Goal: Information Seeking & Learning: Understand process/instructions

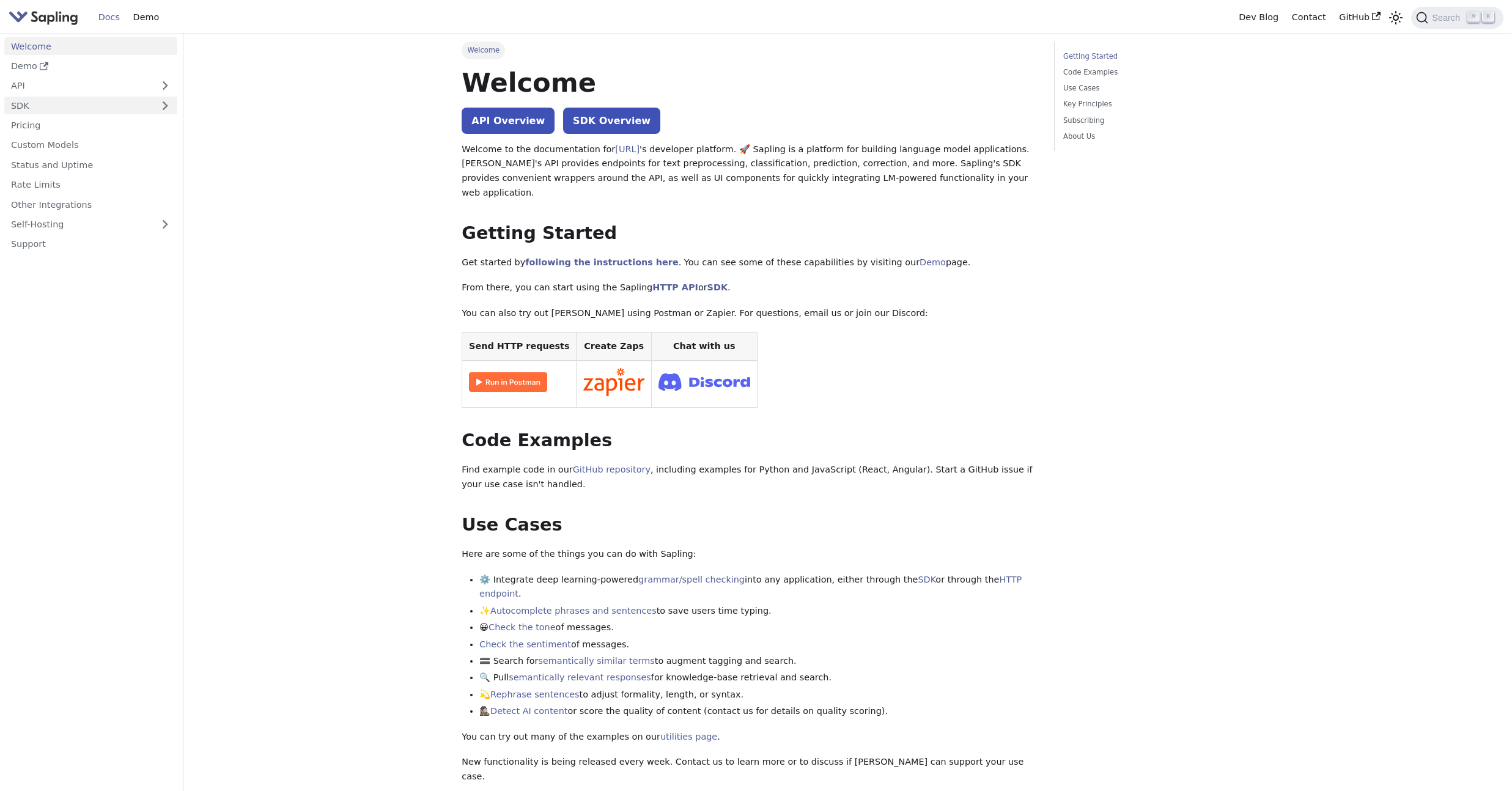
click at [108, 108] on link "SDK" at bounding box center [78, 105] width 148 height 18
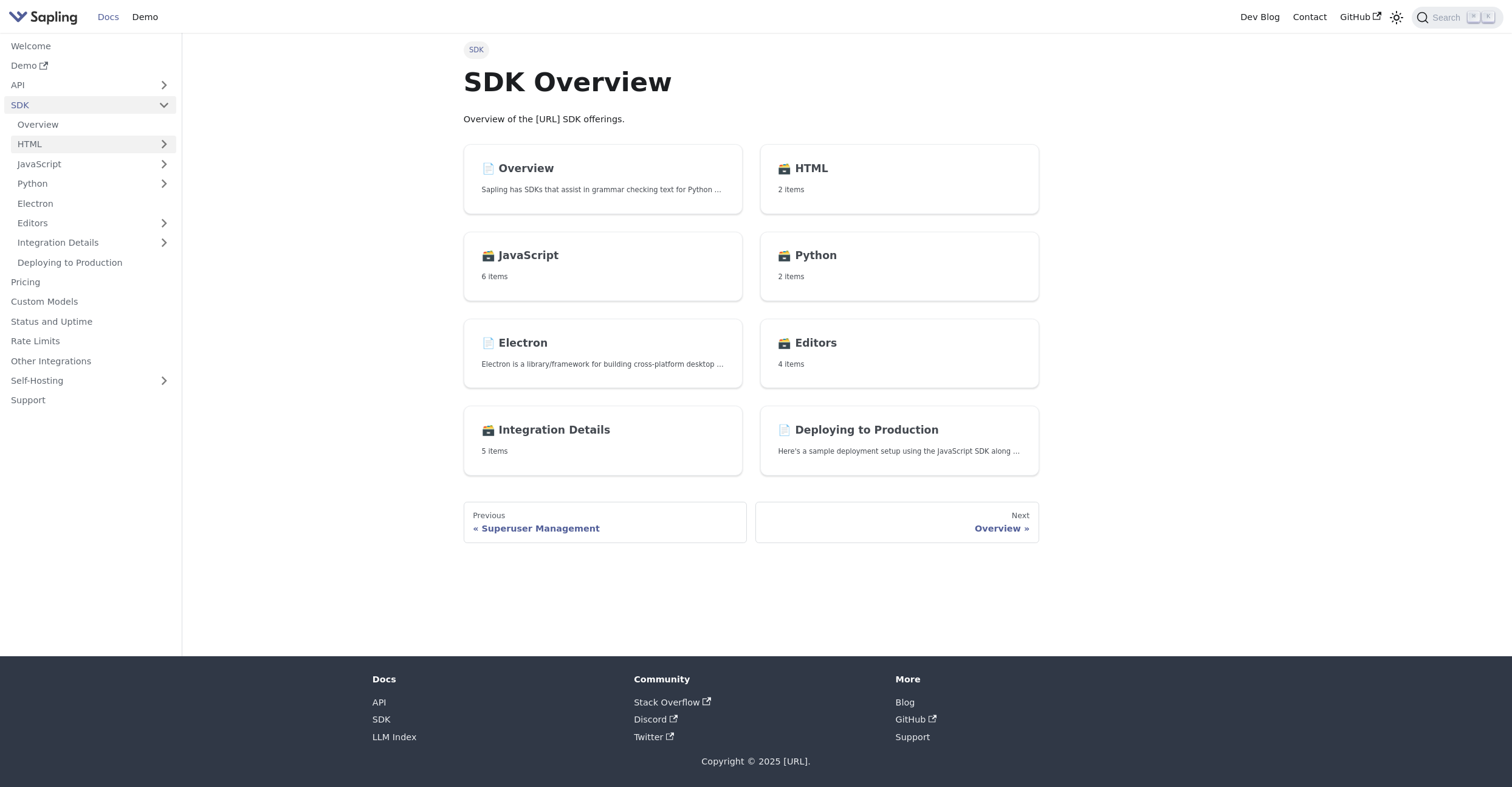
click at [111, 138] on link "HTML" at bounding box center [94, 144] width 165 height 18
click at [111, 158] on link "HTML Quickstart" at bounding box center [97, 164] width 159 height 18
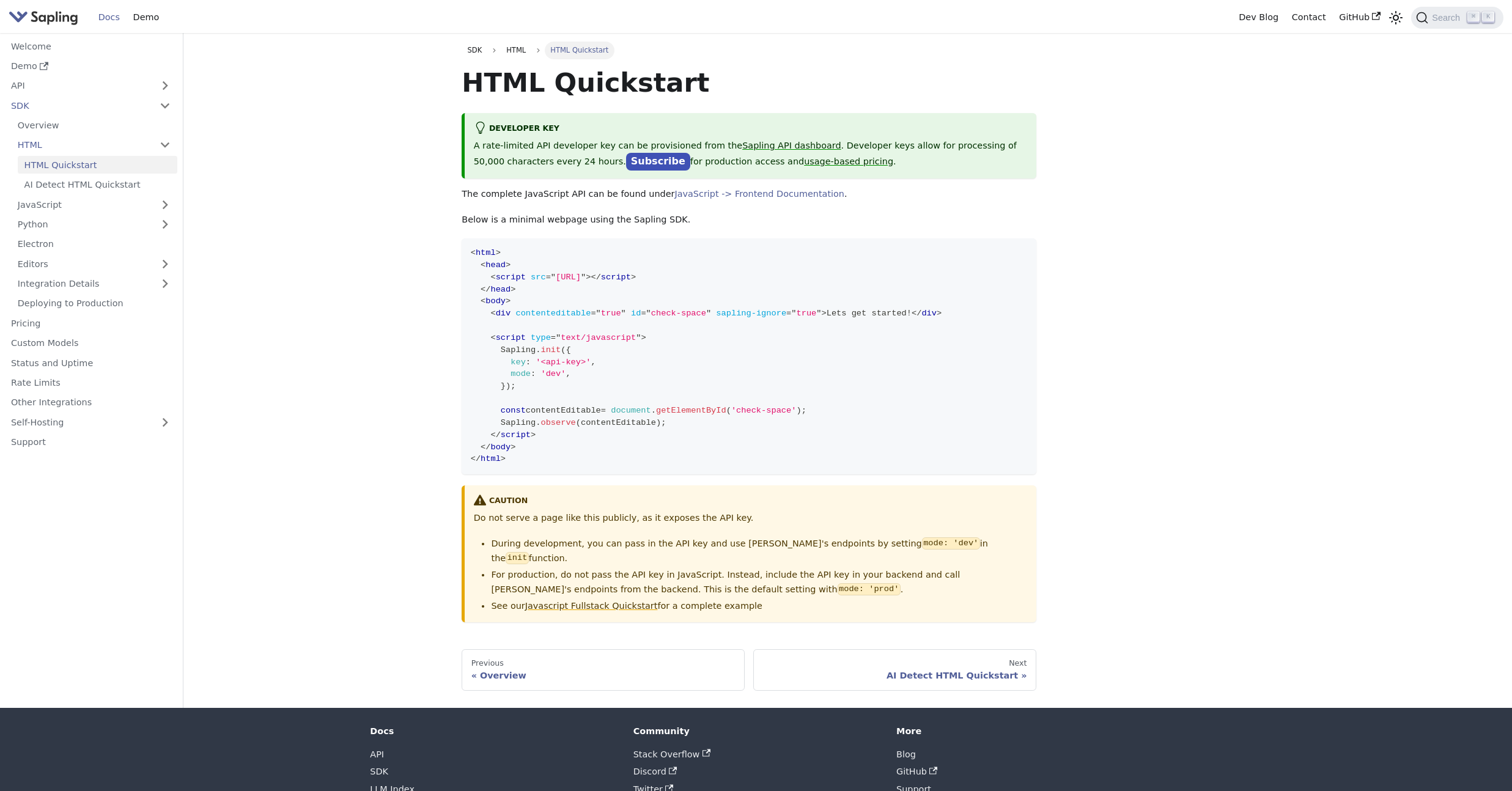
click at [372, 260] on main "SDK HTML HTML Quickstart HTML Quickstart Developer Key A rate-limited API devel…" at bounding box center [848, 370] width 1329 height 675
click at [148, 205] on link "JavaScript" at bounding box center [94, 204] width 166 height 18
click at [139, 239] on link "Frontend Documentation" at bounding box center [97, 244] width 160 height 18
